Goal: Check status: Check status

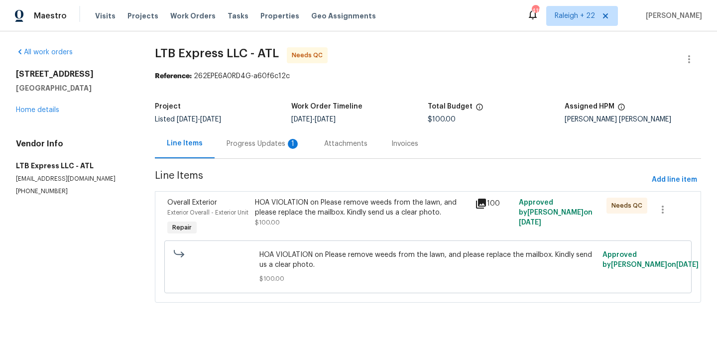
click at [296, 209] on div "HOA VIOLATION on Please remove weeds from the lawn, and please replace the mail…" at bounding box center [362, 208] width 214 height 20
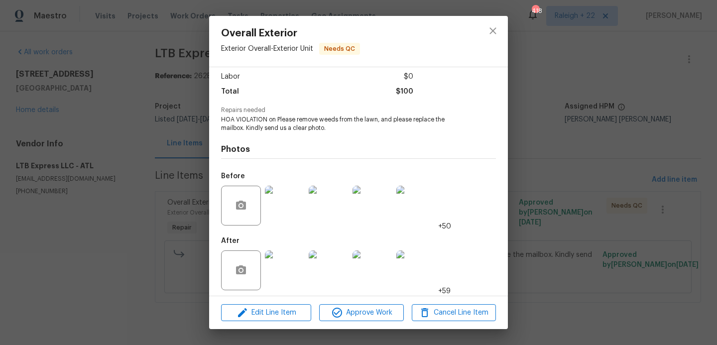
scroll to position [72, 0]
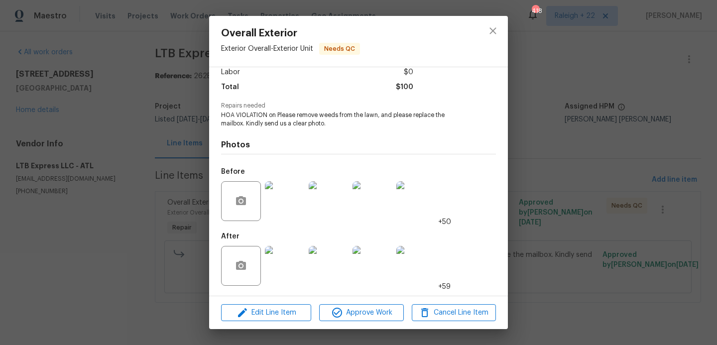
click at [293, 198] on img at bounding box center [285, 201] width 40 height 40
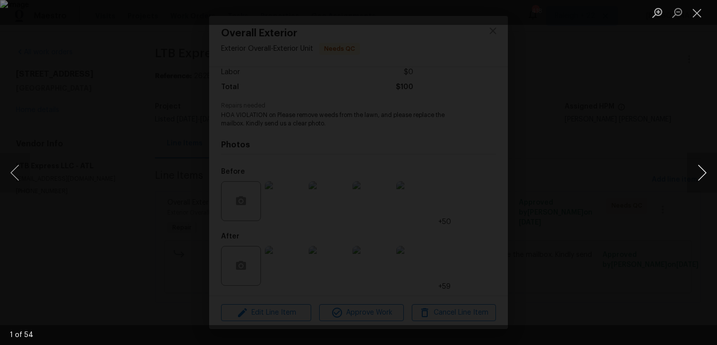
click at [696, 176] on button "Next image" at bounding box center [702, 173] width 30 height 40
click at [583, 202] on div "Lightbox" at bounding box center [358, 172] width 717 height 345
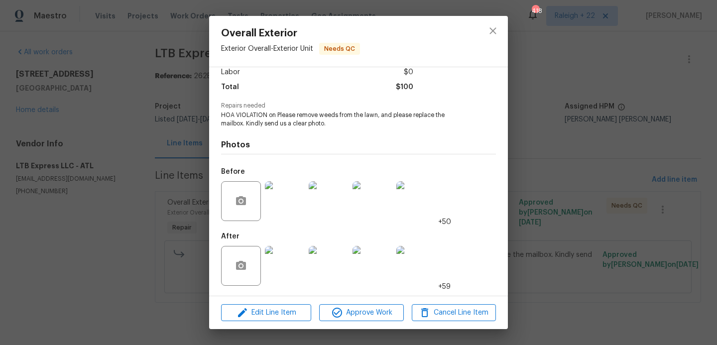
click at [546, 167] on div "Overall Exterior Exterior Overall - Exterior Unit Needs QC Vendor LTB Express L…" at bounding box center [358, 172] width 717 height 345
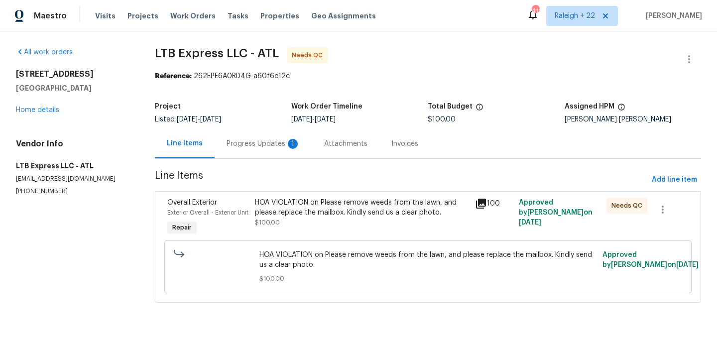
click at [303, 206] on div "HOA VIOLATION on Please remove weeds from the lawn, and please replace the mail…" at bounding box center [362, 208] width 214 height 20
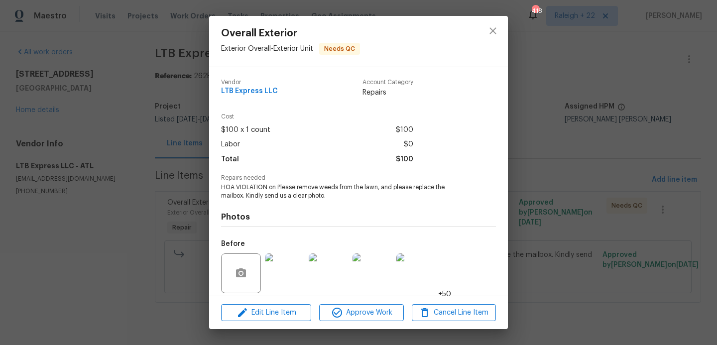
click at [338, 263] on img at bounding box center [329, 273] width 40 height 40
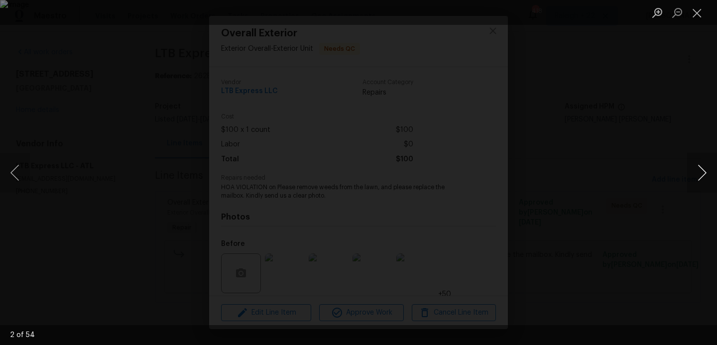
click at [703, 178] on button "Next image" at bounding box center [702, 173] width 30 height 40
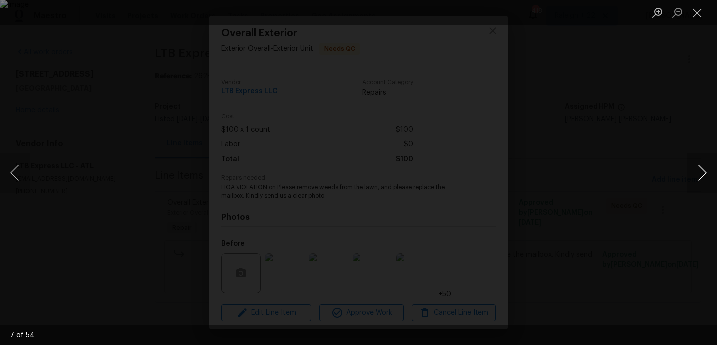
click at [703, 178] on button "Next image" at bounding box center [702, 173] width 30 height 40
click at [622, 189] on div "Lightbox" at bounding box center [358, 172] width 717 height 345
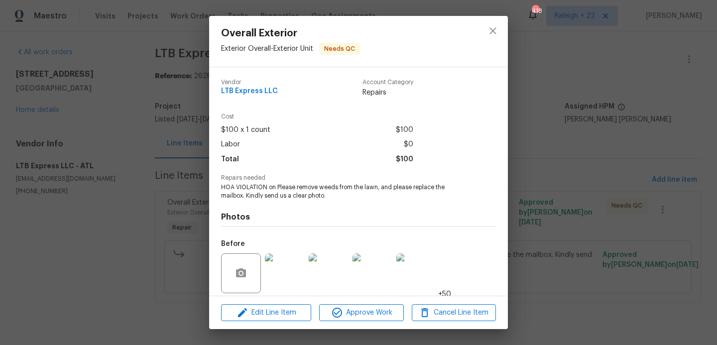
click at [578, 187] on div "Overall Exterior Exterior Overall - Exterior Unit Needs QC Vendor LTB Express L…" at bounding box center [358, 172] width 717 height 345
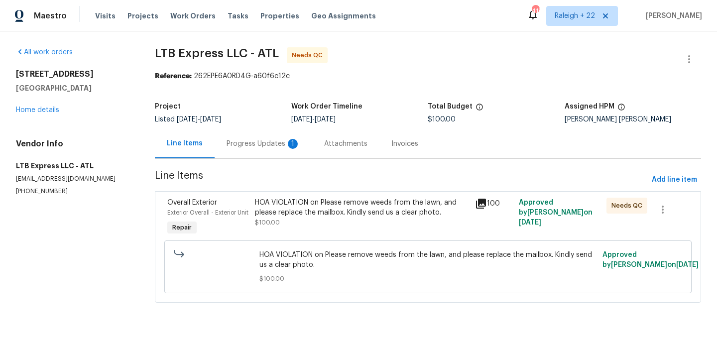
click at [237, 146] on div "Progress Updates 1" at bounding box center [264, 144] width 74 height 10
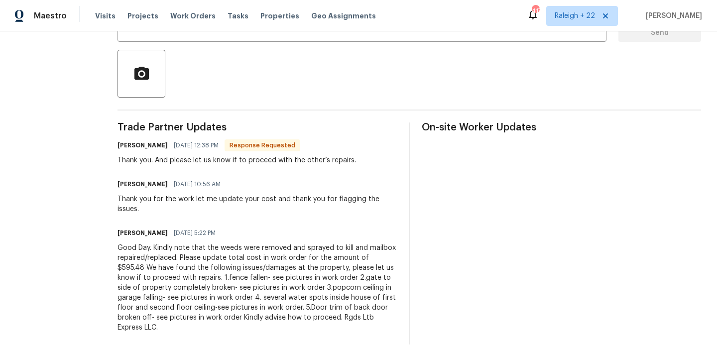
scroll to position [219, 0]
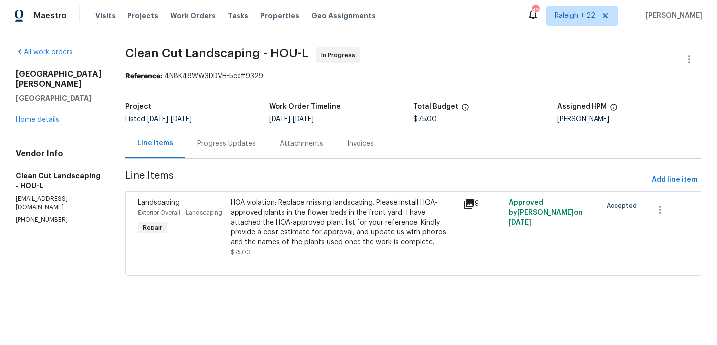
click at [387, 224] on div "HOA violation: Replace missing landscaping. Please install HOA-approved plants …" at bounding box center [344, 223] width 226 height 50
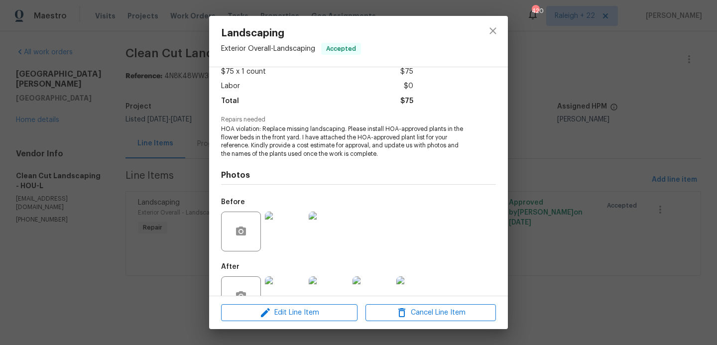
scroll to position [64, 0]
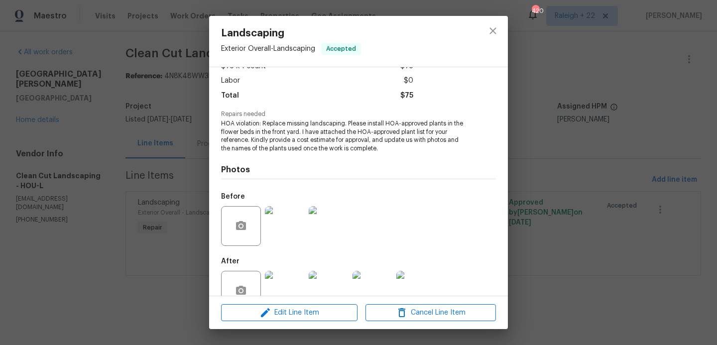
click at [289, 226] on img at bounding box center [285, 226] width 40 height 40
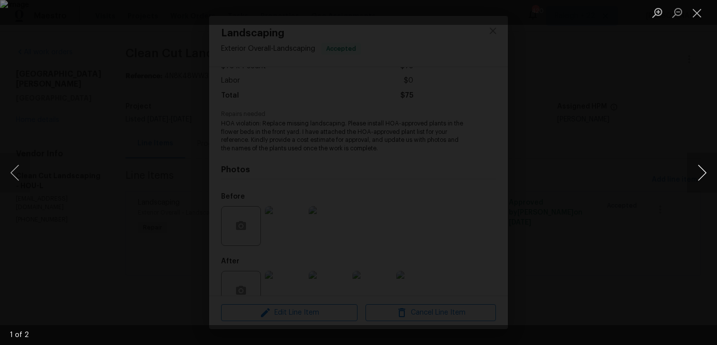
click at [709, 170] on button "Next image" at bounding box center [702, 173] width 30 height 40
click at [651, 173] on div "Lightbox" at bounding box center [358, 172] width 717 height 345
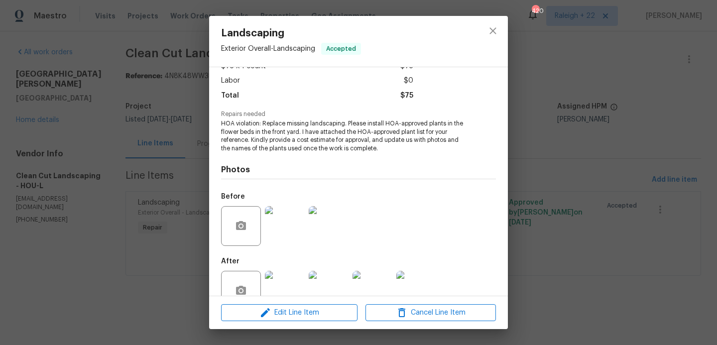
click at [577, 172] on div "Landscaping Exterior Overall - Landscaping Accepted Vendor Clean Cut Landscapin…" at bounding box center [358, 172] width 717 height 345
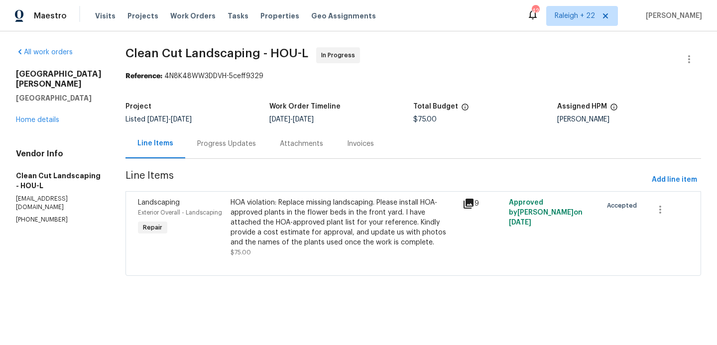
click at [263, 240] on div "HOA violation: Replace missing landscaping. Please install HOA-approved plants …" at bounding box center [344, 223] width 226 height 50
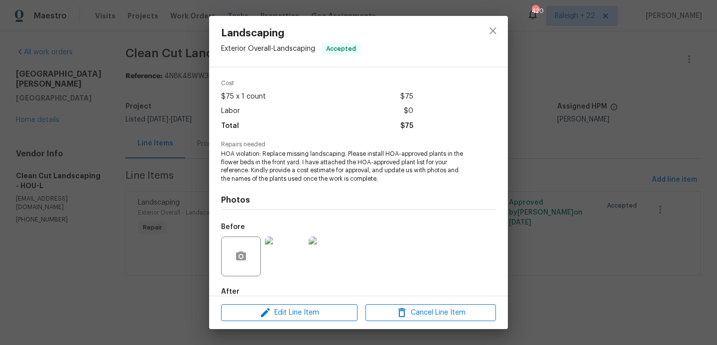
scroll to position [89, 0]
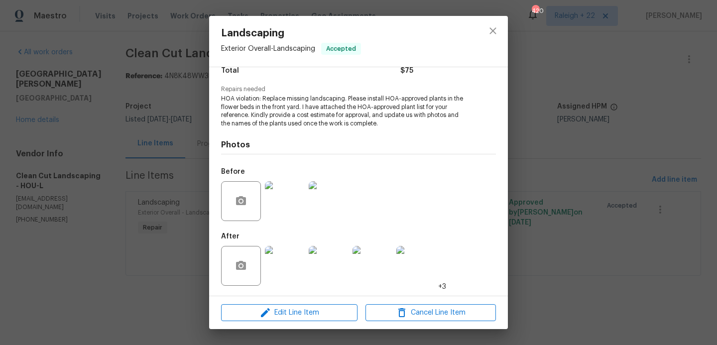
click at [288, 258] on img at bounding box center [285, 266] width 40 height 40
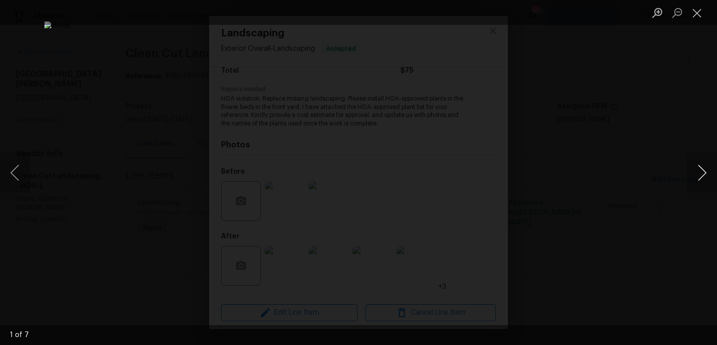
click at [701, 173] on button "Next image" at bounding box center [702, 173] width 30 height 40
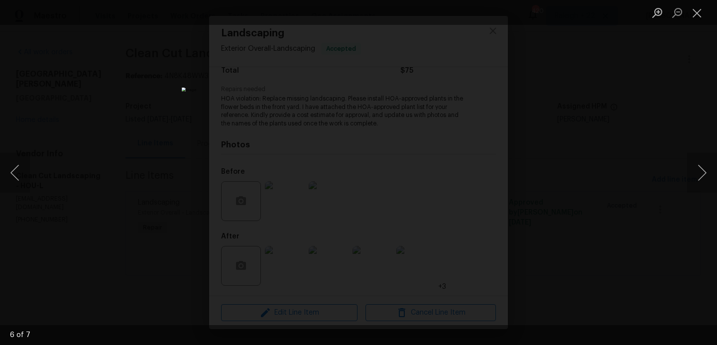
click at [586, 175] on div "Lightbox" at bounding box center [358, 172] width 717 height 345
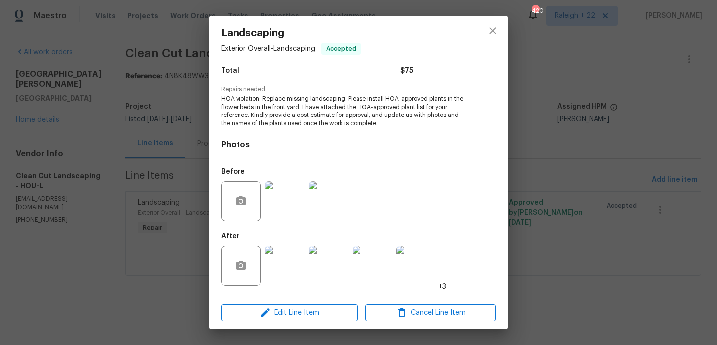
click at [544, 125] on div "Landscaping Exterior Overall - Landscaping Accepted Vendor Clean Cut Landscapin…" at bounding box center [358, 172] width 717 height 345
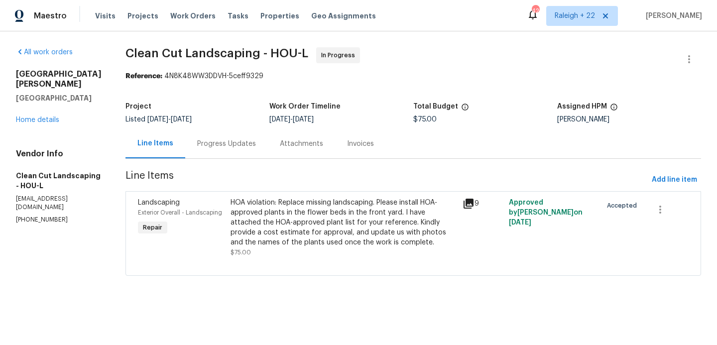
click at [215, 144] on div "Progress Updates" at bounding box center [226, 144] width 59 height 10
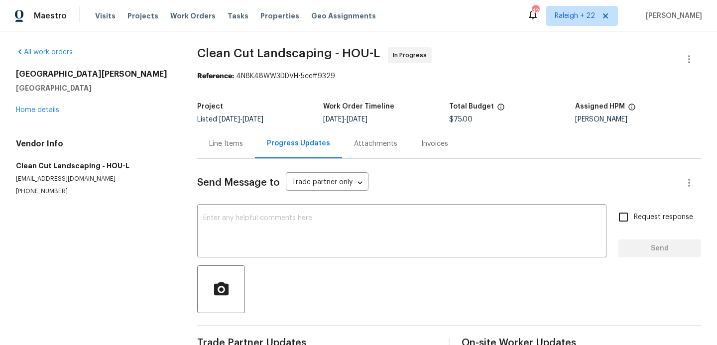
click at [238, 150] on div "Line Items" at bounding box center [226, 143] width 58 height 29
